Goal: Information Seeking & Learning: Learn about a topic

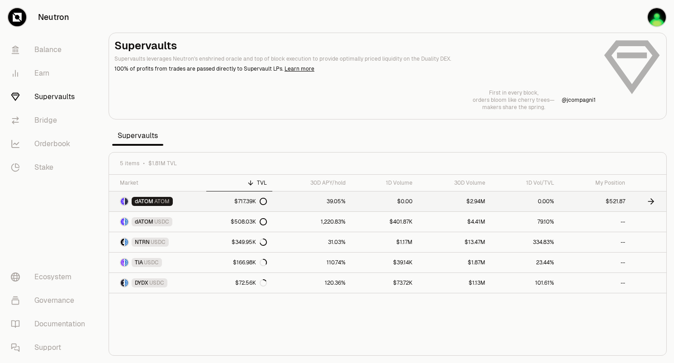
click at [221, 198] on link "$717.39K" at bounding box center [239, 201] width 66 height 20
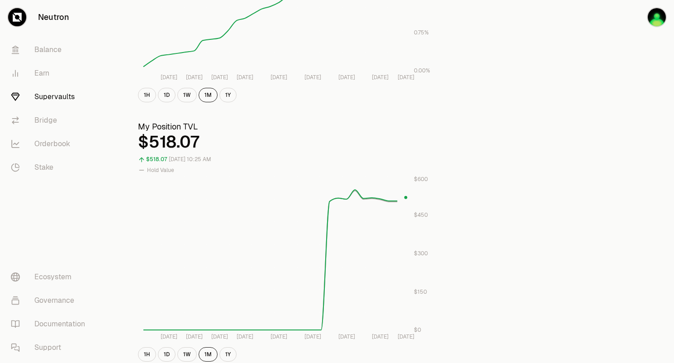
scroll to position [297, 0]
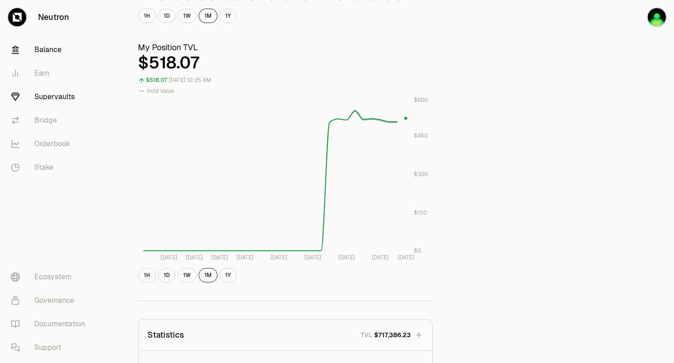
click at [48, 46] on link "Balance" at bounding box center [51, 50] width 94 height 24
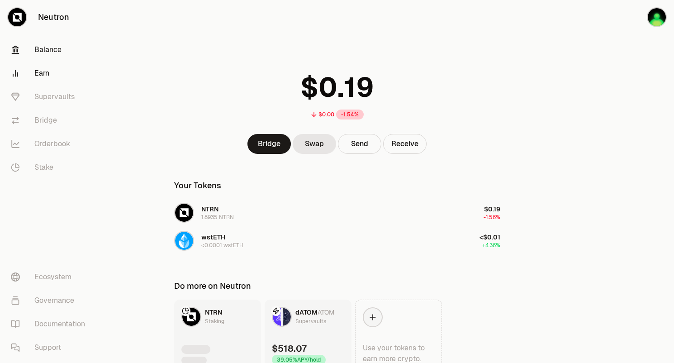
click at [40, 73] on link "Earn" at bounding box center [51, 74] width 94 height 24
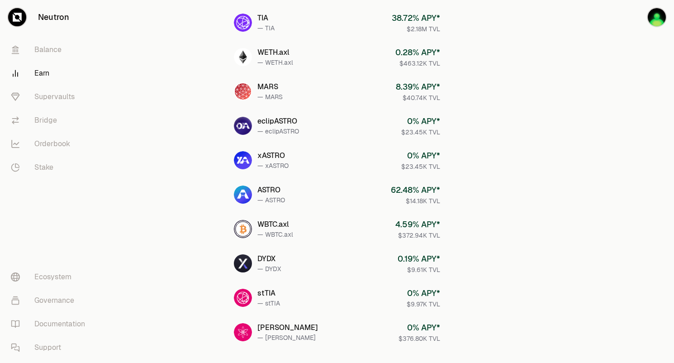
scroll to position [385, 0]
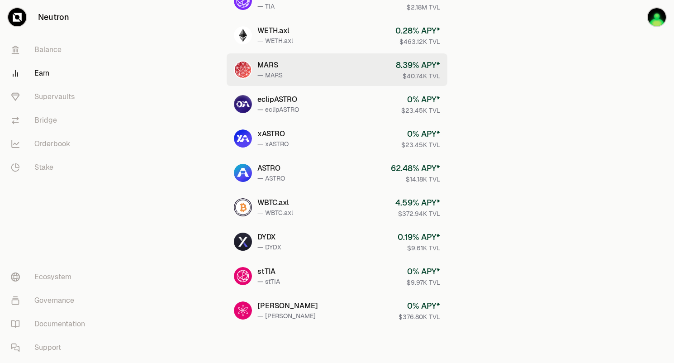
click at [290, 58] on link "MARS — MARS 8.39 % APY* $40.74K TVL" at bounding box center [337, 69] width 221 height 33
